Goal: Task Accomplishment & Management: Complete application form

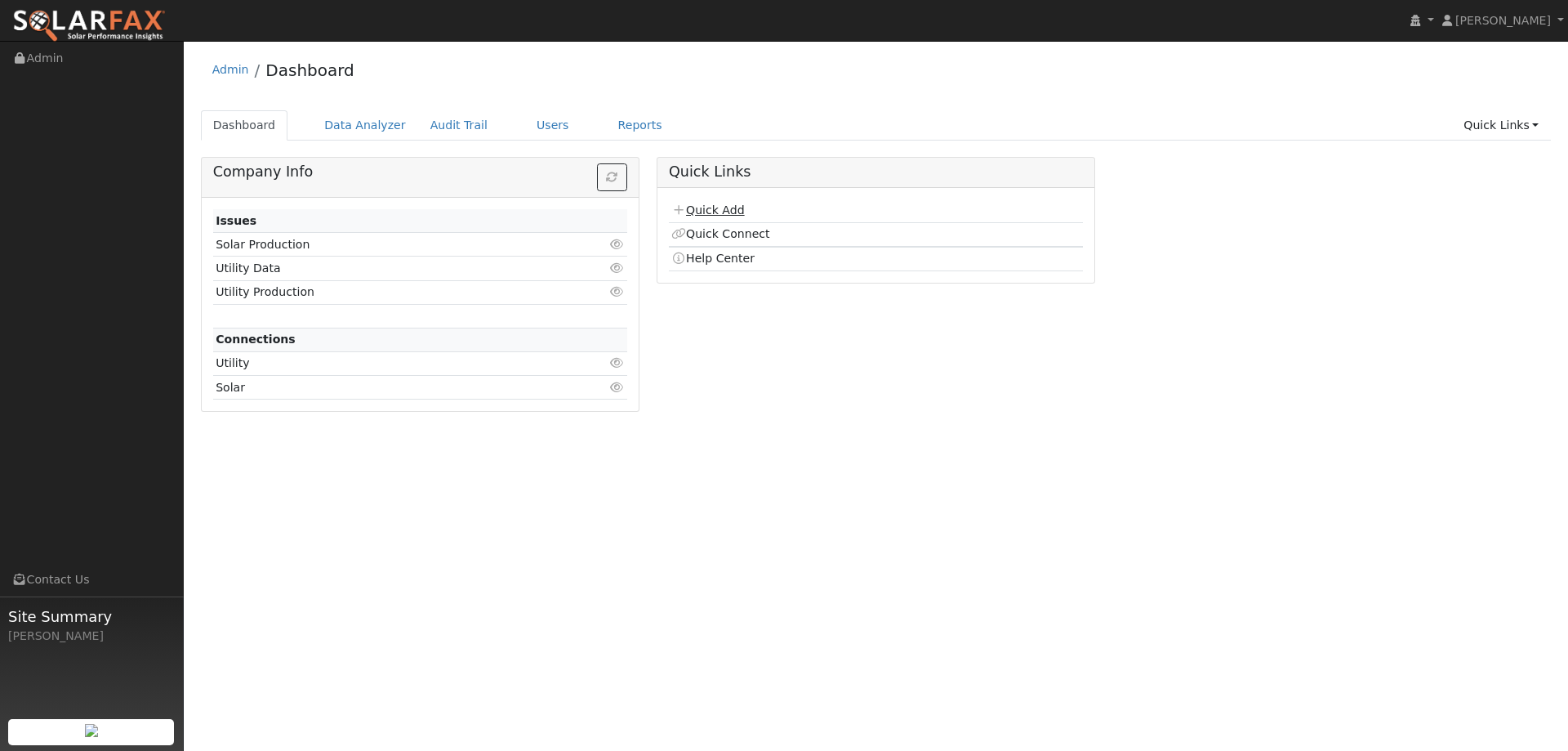
click at [703, 209] on link "Quick Add" at bounding box center [707, 210] width 72 height 13
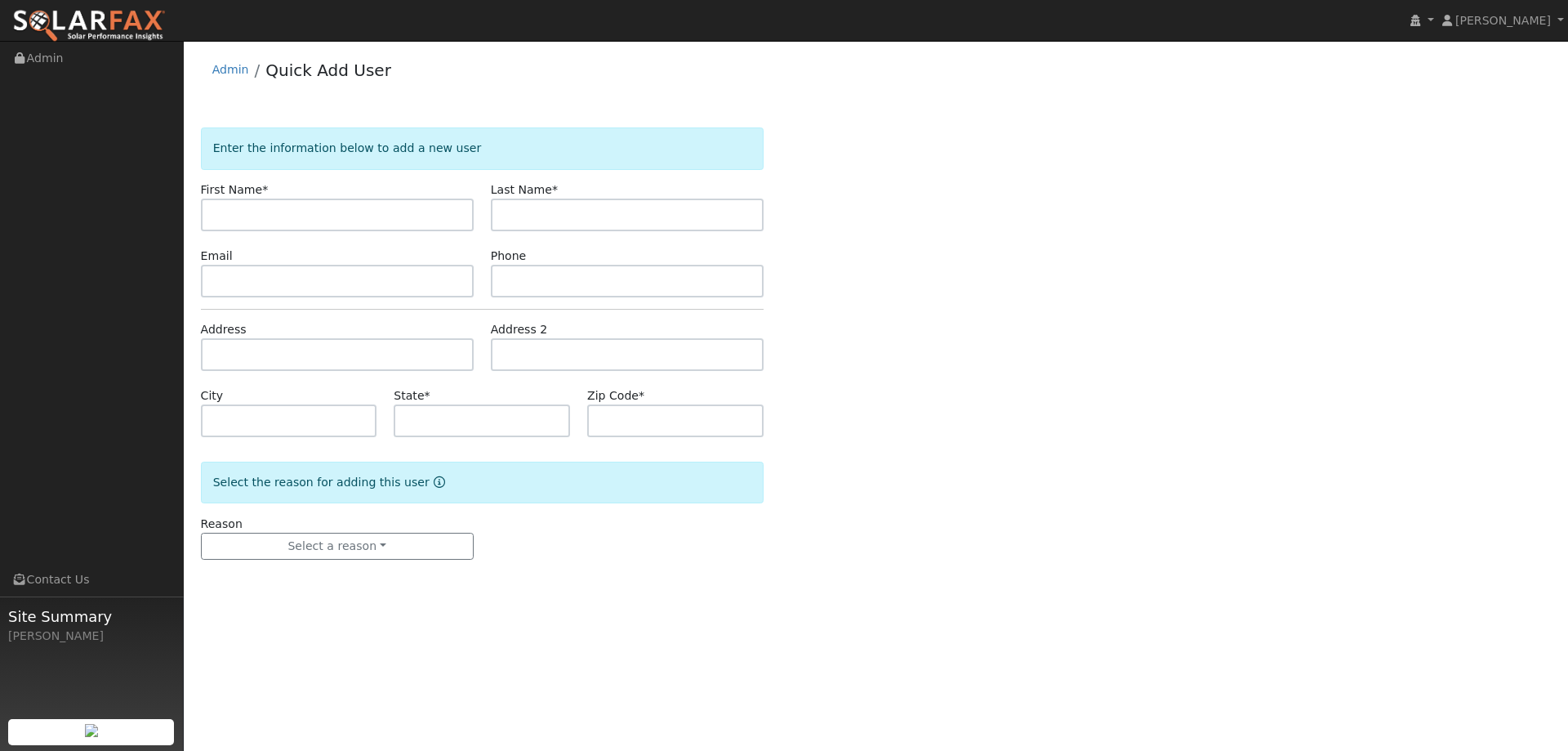
click at [375, 207] on input "text" at bounding box center [337, 215] width 273 height 33
type input "Kelly"
click at [576, 213] on input "text" at bounding box center [627, 215] width 273 height 33
type input "Wade"
click at [373, 278] on input "text" at bounding box center [337, 282] width 273 height 33
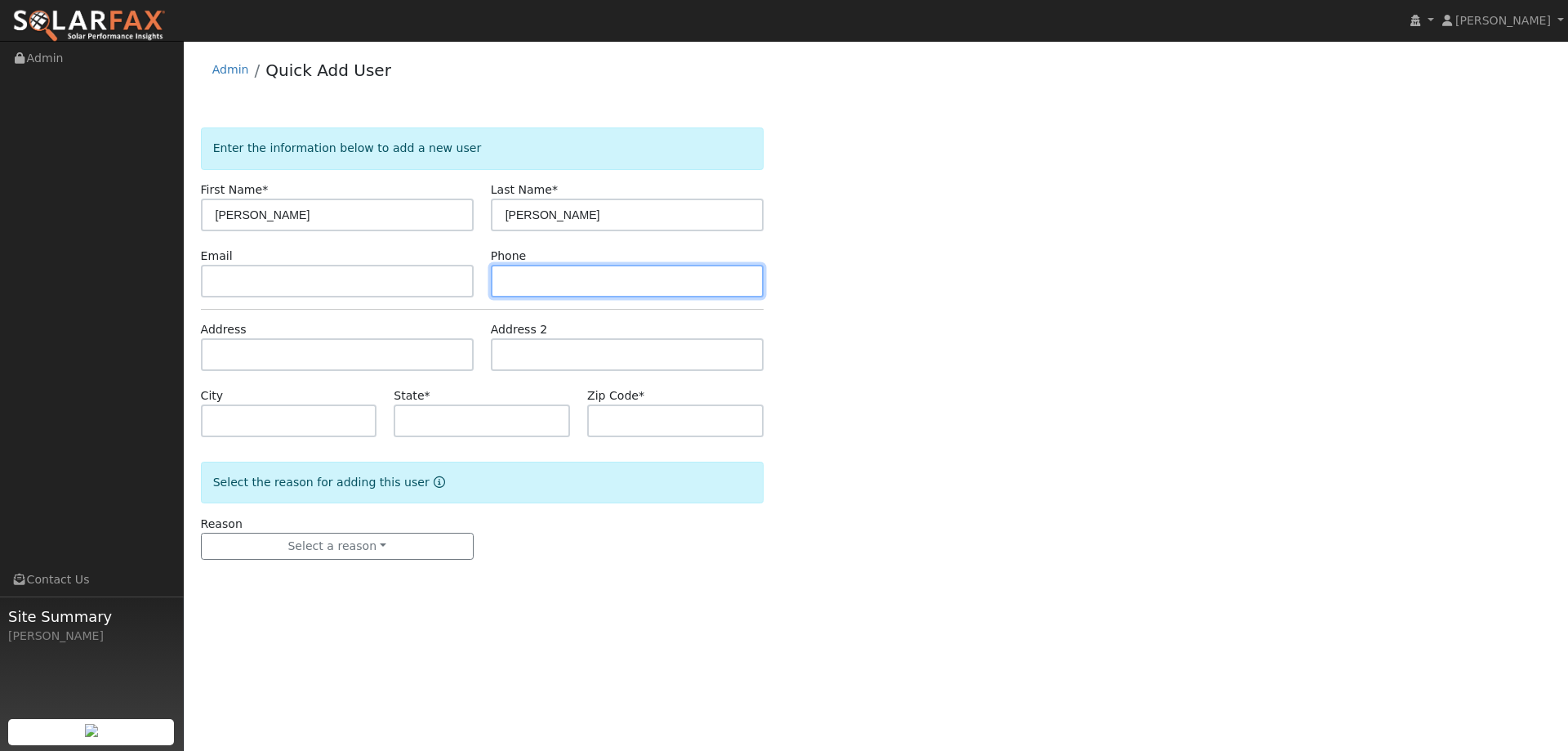
click at [599, 288] on input "text" at bounding box center [627, 282] width 273 height 33
paste input "(530) 867-2892"
type input "(530) 867-2892"
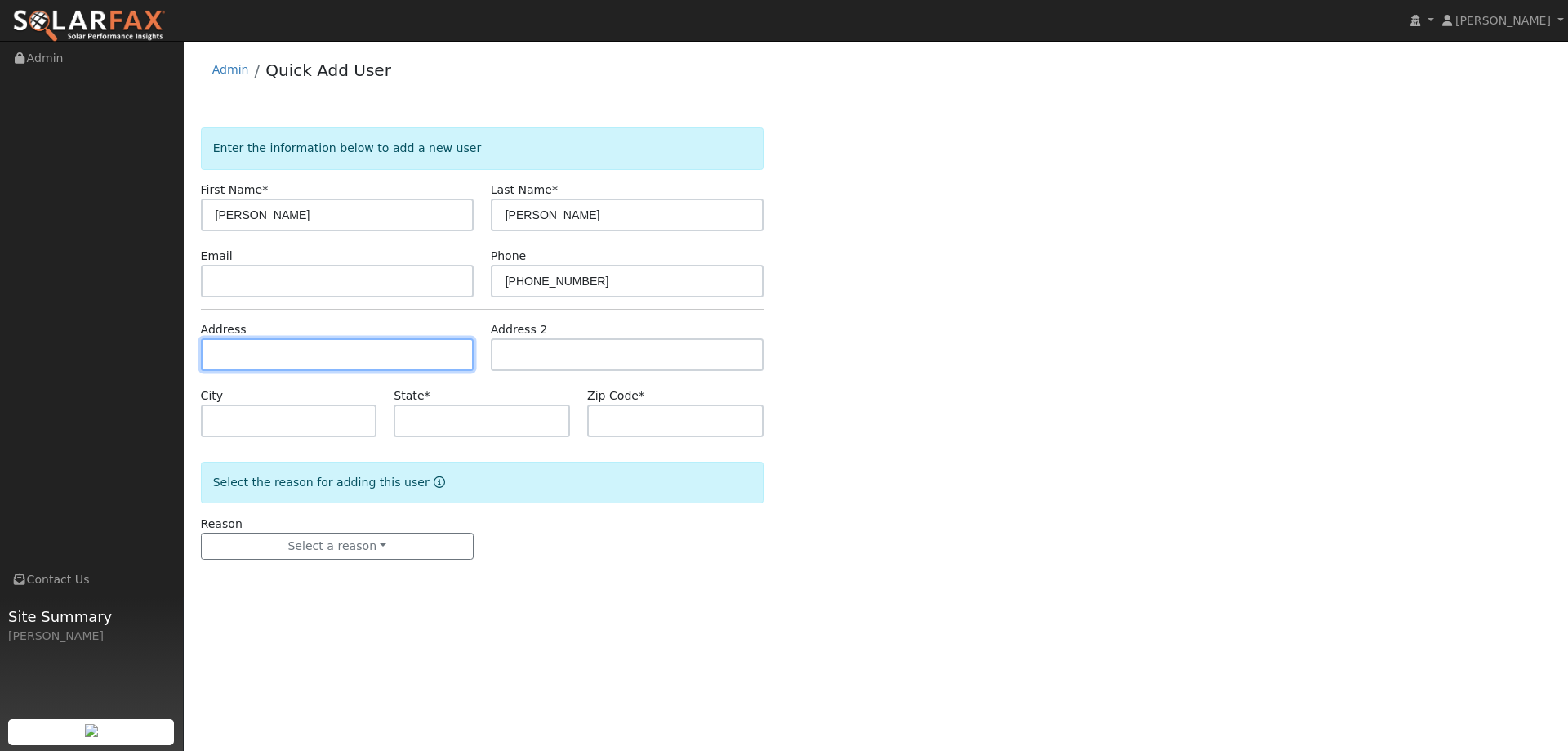
click at [385, 343] on input "text" at bounding box center [337, 355] width 273 height 33
paste input "1606 Archer Drive"
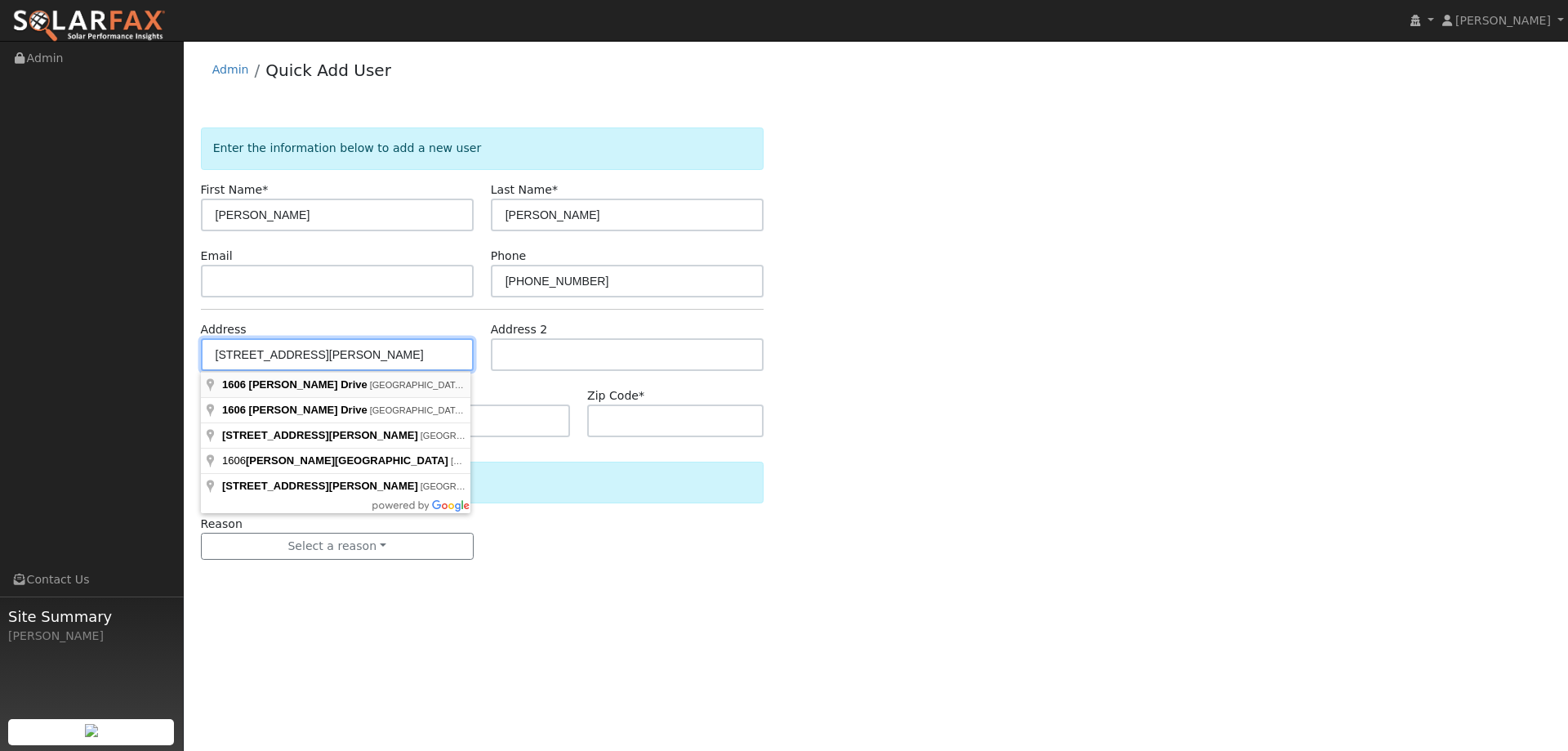
type input "1606 Archer Drive"
type input "Woodland"
type input "CA"
type input "95695"
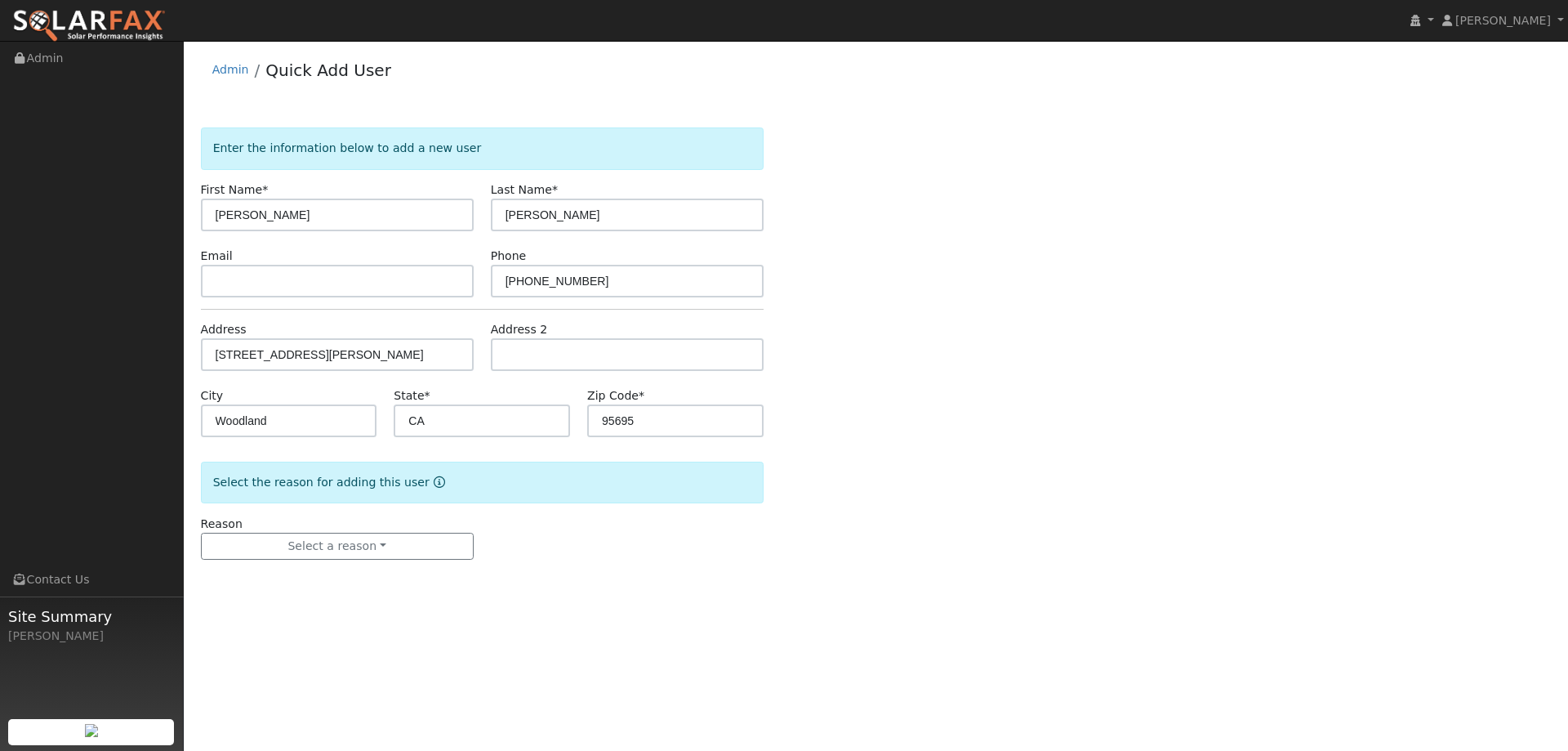
click at [423, 565] on form "Enter the information below to add a new user First Name * Kelly Last Name * Wa…" at bounding box center [482, 359] width 563 height 465
click at [430, 546] on button "Select a reason" at bounding box center [337, 547] width 273 height 28
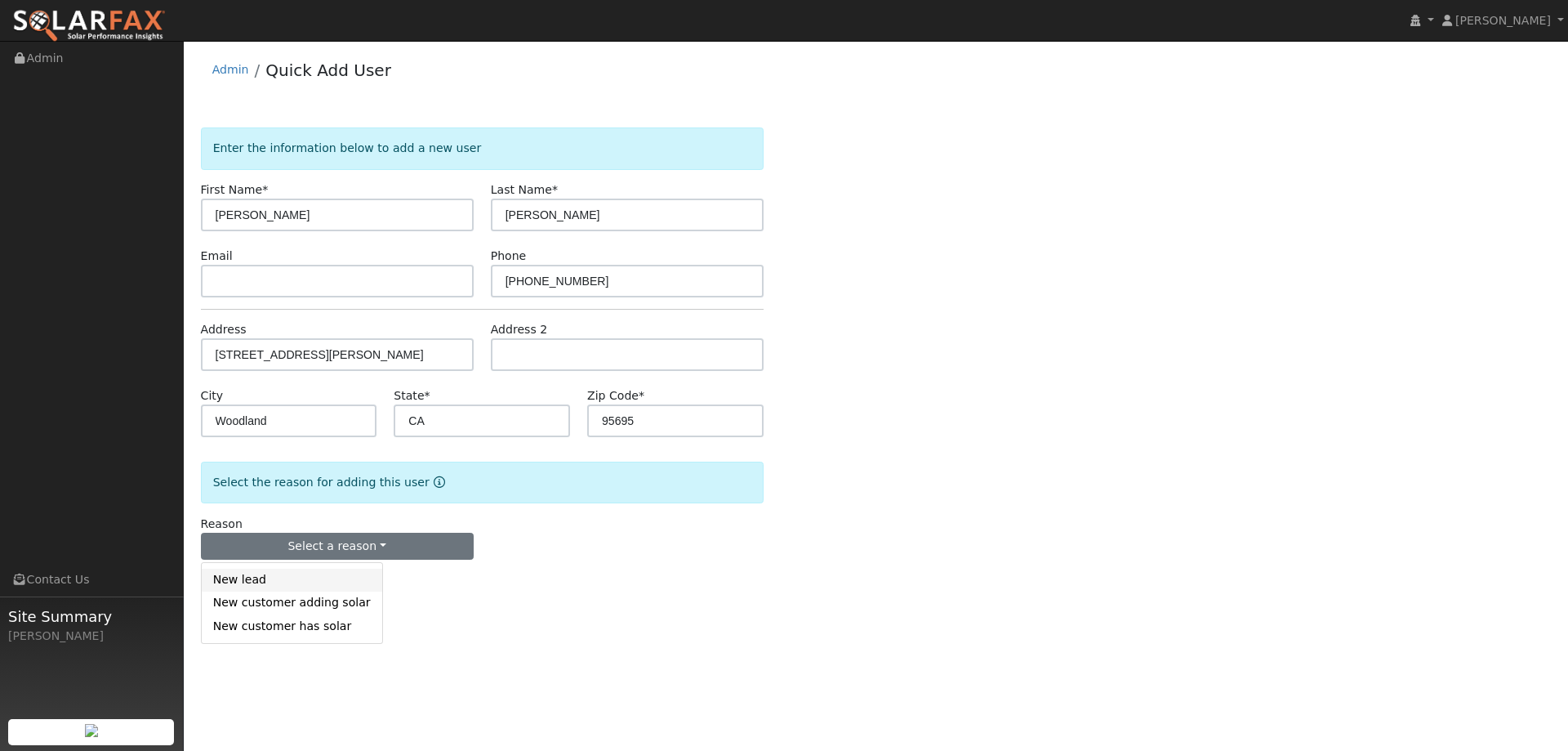
click at [340, 577] on link "New lead" at bounding box center [292, 580] width 181 height 23
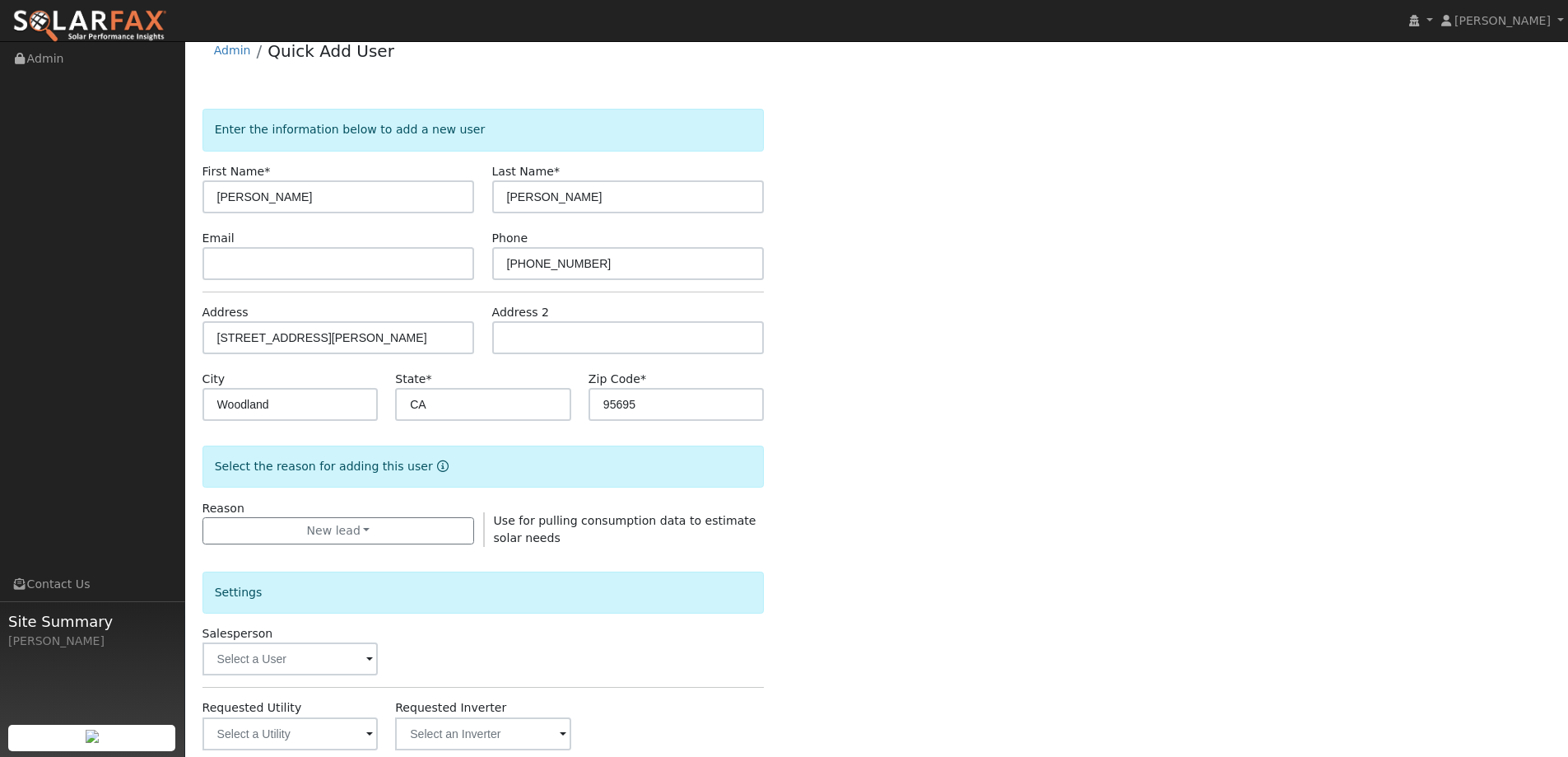
scroll to position [310, 0]
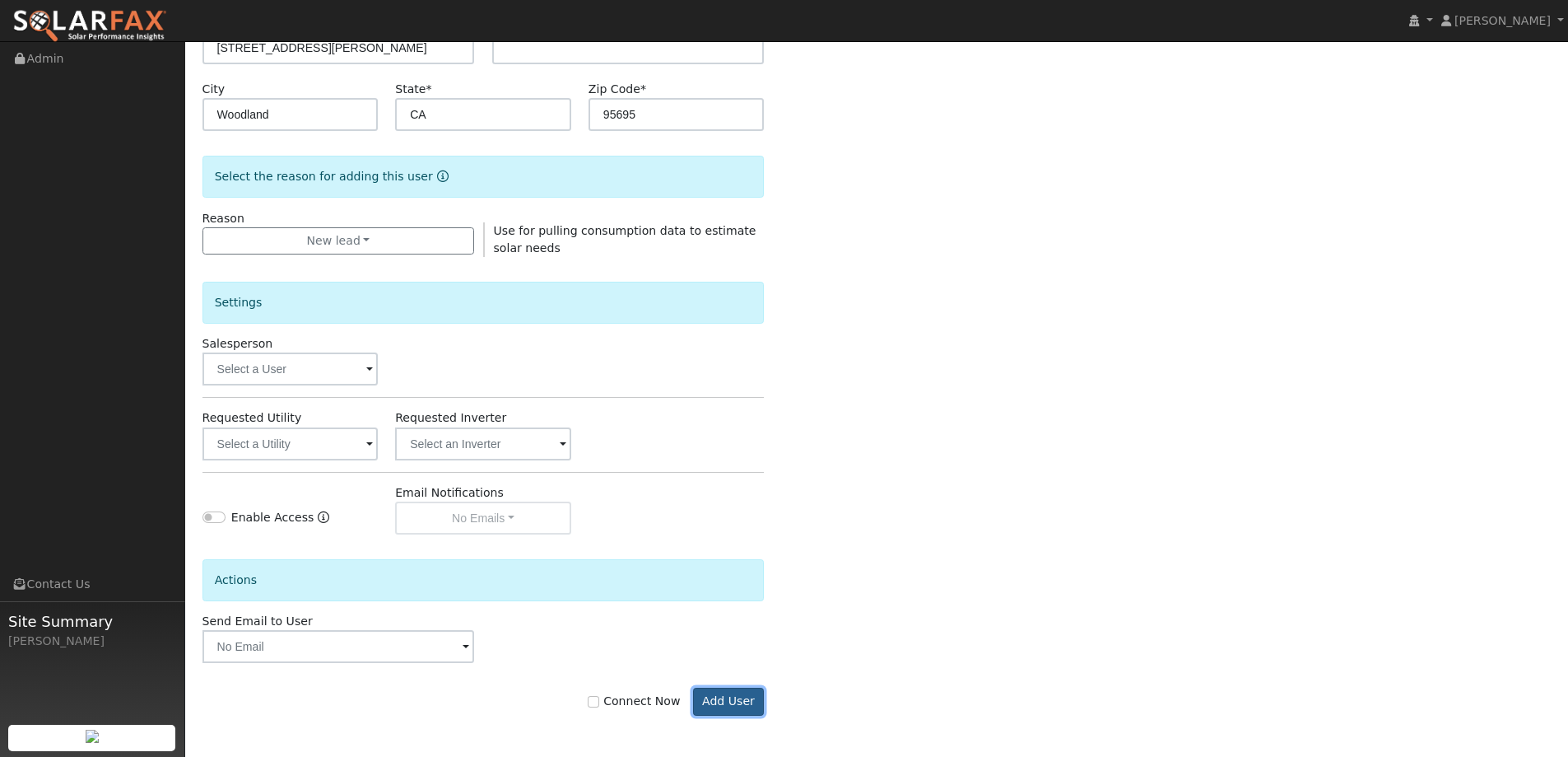
click at [748, 705] on button "Add User" at bounding box center [729, 702] width 72 height 28
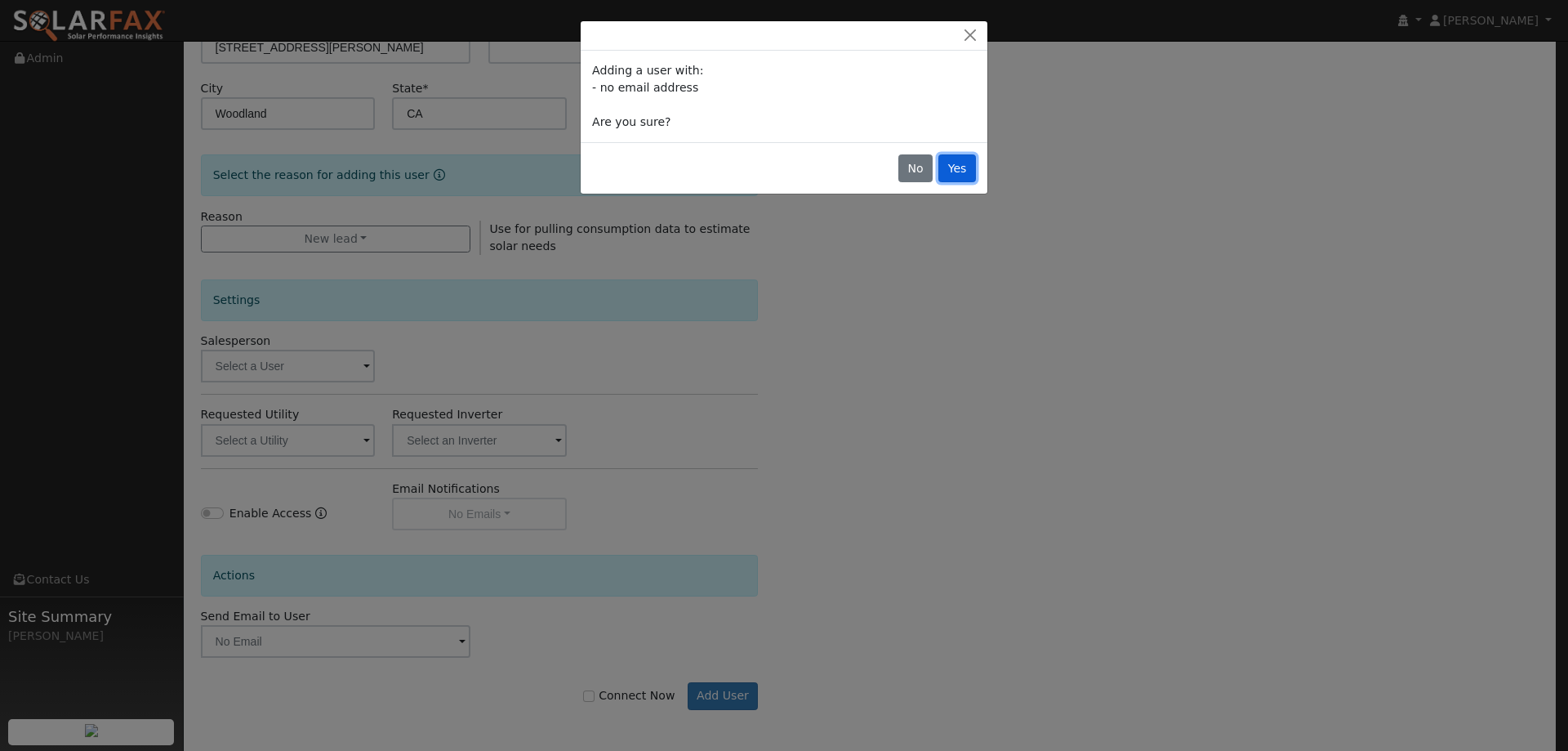
click at [945, 176] on button "Yes" at bounding box center [957, 168] width 38 height 28
